Goal: Navigation & Orientation: Find specific page/section

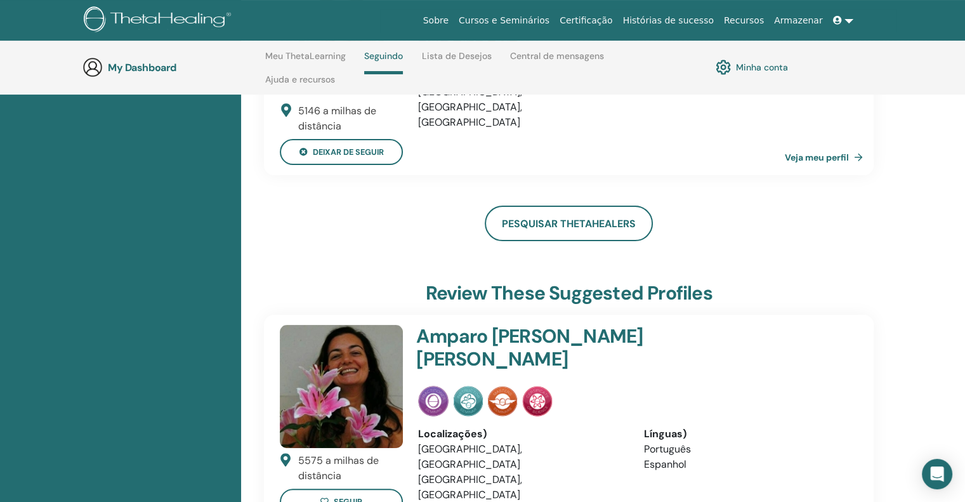
scroll to position [180, 0]
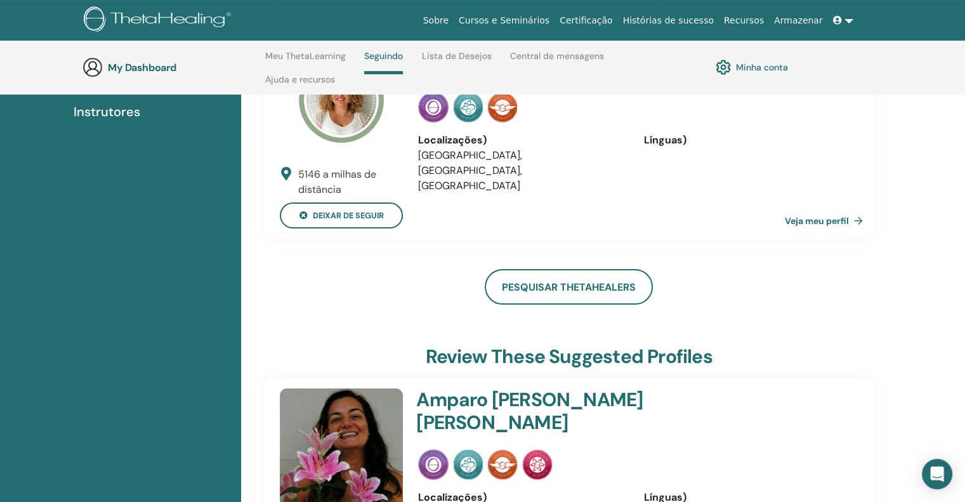
click at [142, 111] on div "Instrutores" at bounding box center [120, 111] width 221 height 19
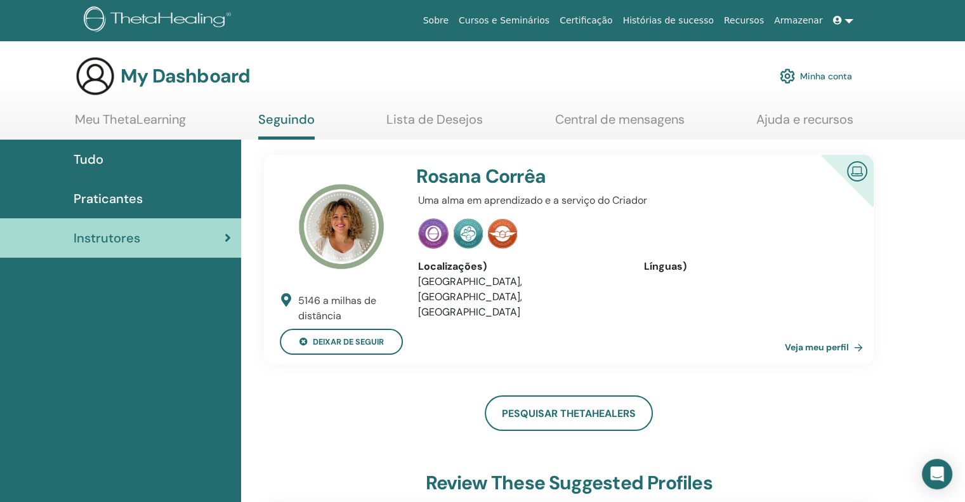
click at [120, 193] on span "Praticantes" at bounding box center [108, 198] width 69 height 19
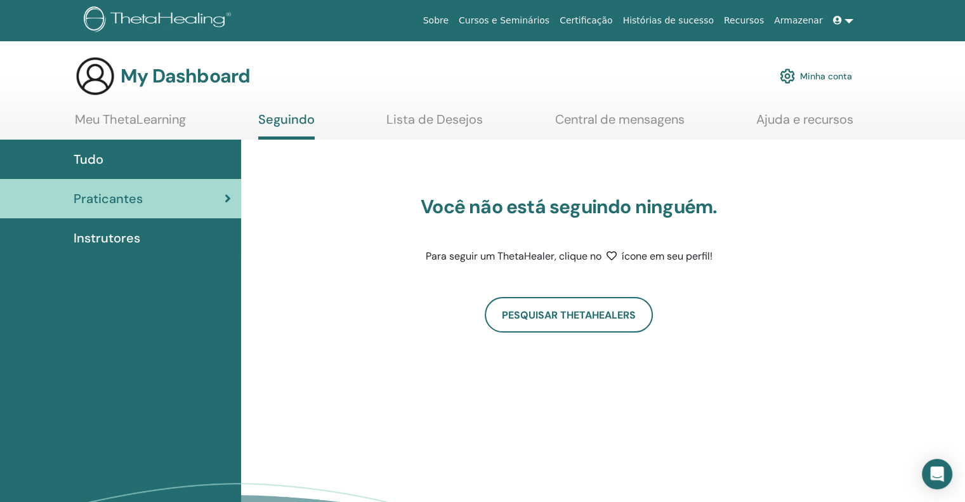
click at [814, 124] on link "Ajuda e recursos" at bounding box center [804, 124] width 97 height 25
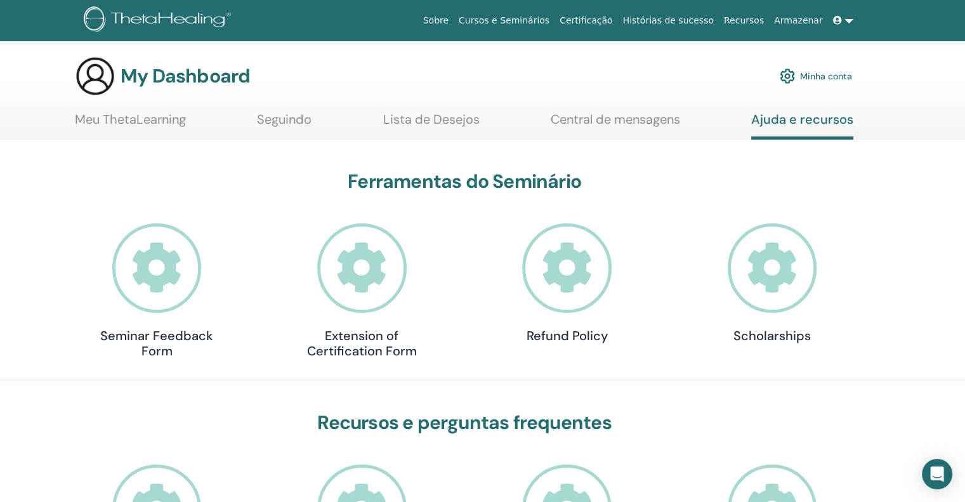
click at [118, 117] on link "Meu ThetaLearning" at bounding box center [130, 124] width 111 height 25
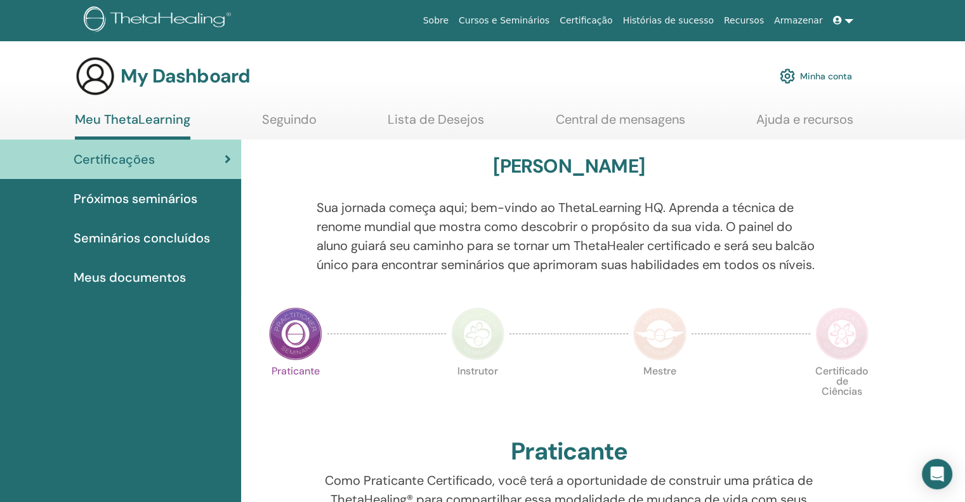
click at [474, 360] on img at bounding box center [477, 333] width 53 height 53
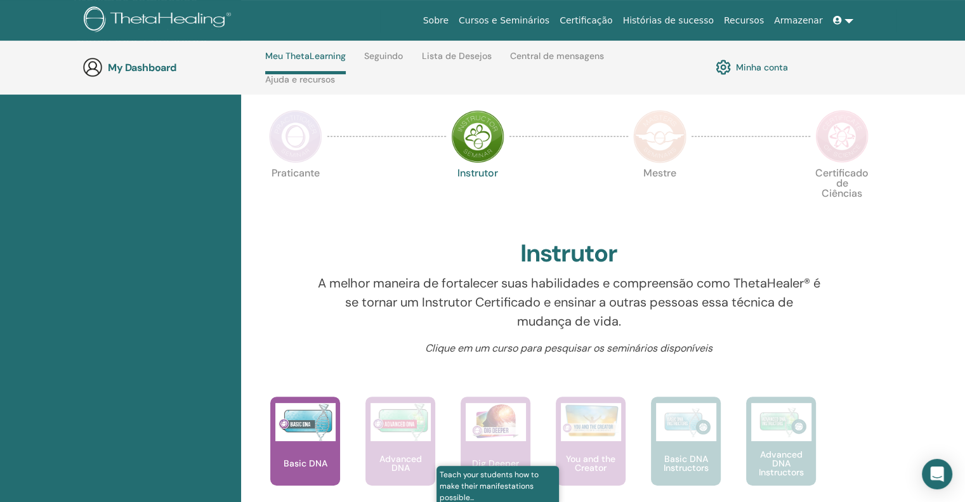
scroll to position [244, 0]
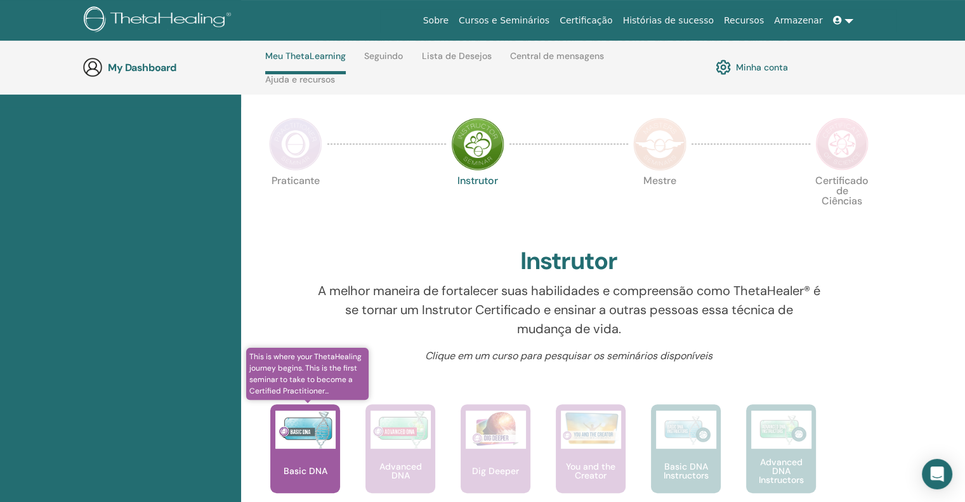
click at [320, 446] on img at bounding box center [305, 430] width 60 height 38
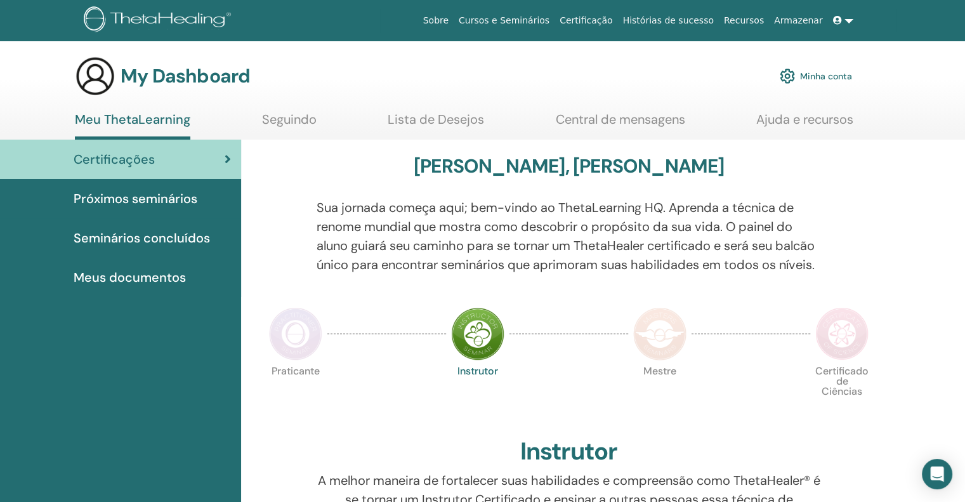
drag, startPoint x: 0, startPoint y: 0, endPoint x: 425, endPoint y: 118, distance: 440.6
click at [425, 118] on link "Lista de Desejos" at bounding box center [436, 124] width 96 height 25
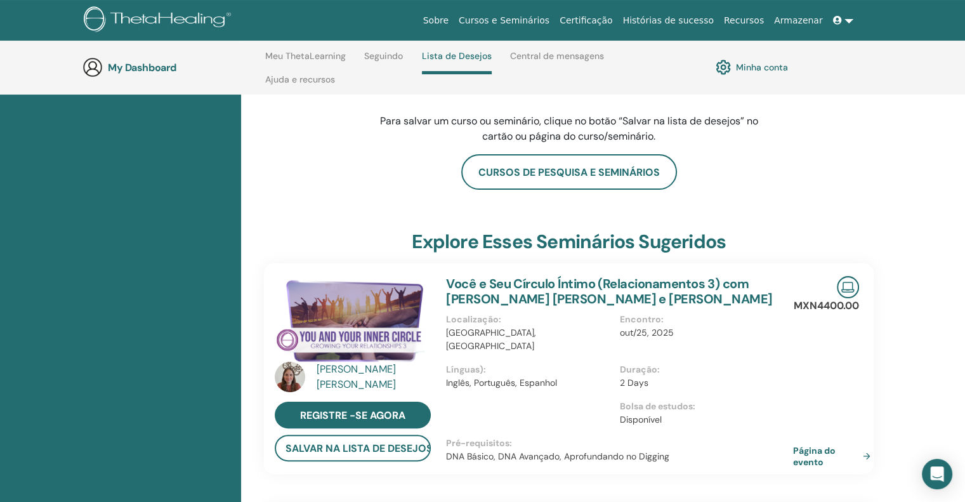
scroll to position [180, 0]
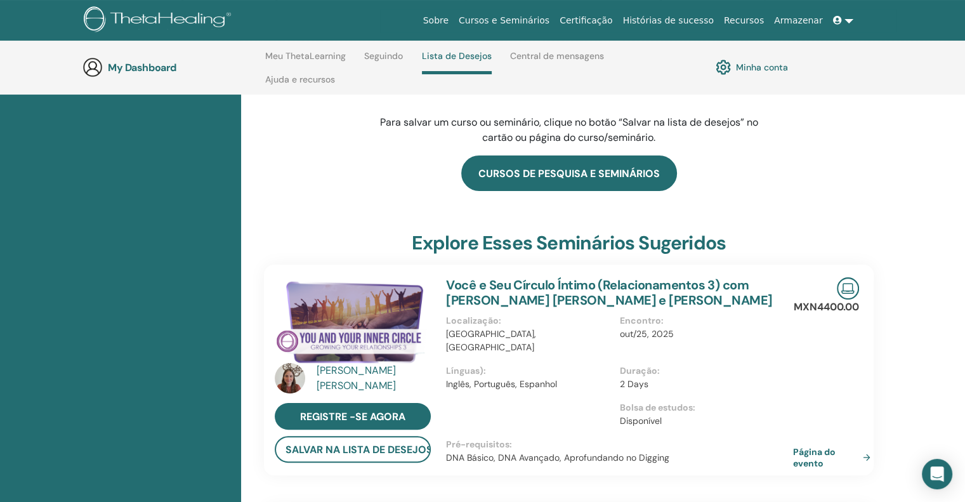
click at [617, 177] on link "cursos de pesquisa e seminários" at bounding box center [569, 173] width 216 height 36
